Goal: Information Seeking & Learning: Learn about a topic

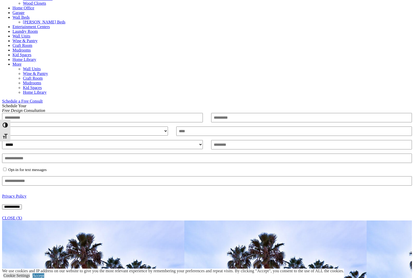
scroll to position [230, 0]
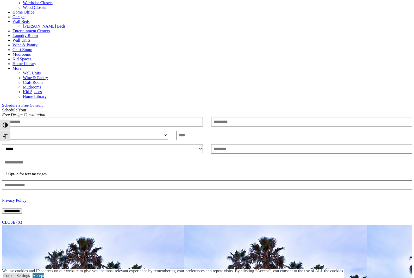
click at [30, 38] on link "Wall Units" at bounding box center [21, 40] width 18 height 4
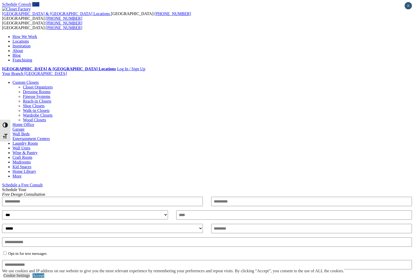
click at [24, 127] on link "Garage" at bounding box center [18, 129] width 12 height 4
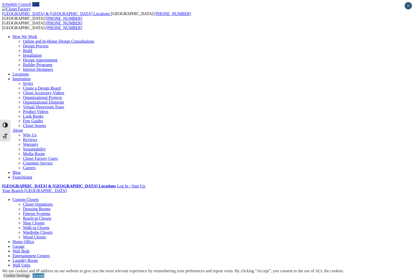
click at [65, 254] on link "[PERSON_NAME] Beds" at bounding box center [44, 256] width 42 height 4
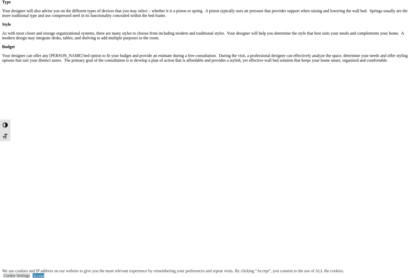
scroll to position [853, 0]
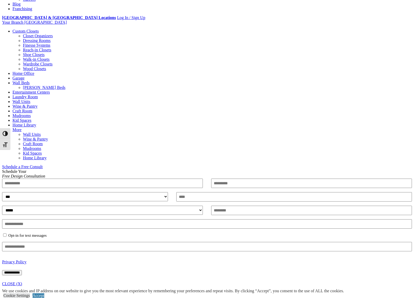
scroll to position [160, 0]
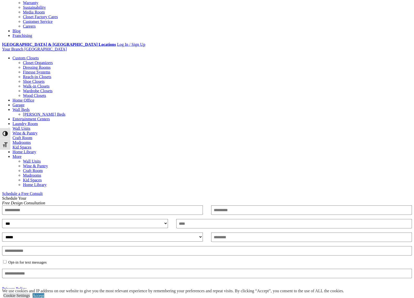
scroll to position [141, 0]
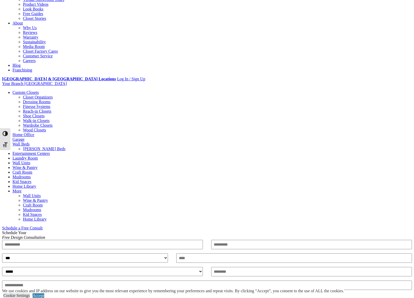
scroll to position [107, 0]
drag, startPoint x: 200, startPoint y: 74, endPoint x: 335, endPoint y: 248, distance: 219.5
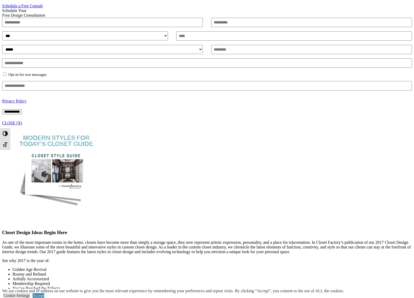
scroll to position [41, 0]
